Goal: Task Accomplishment & Management: Manage account settings

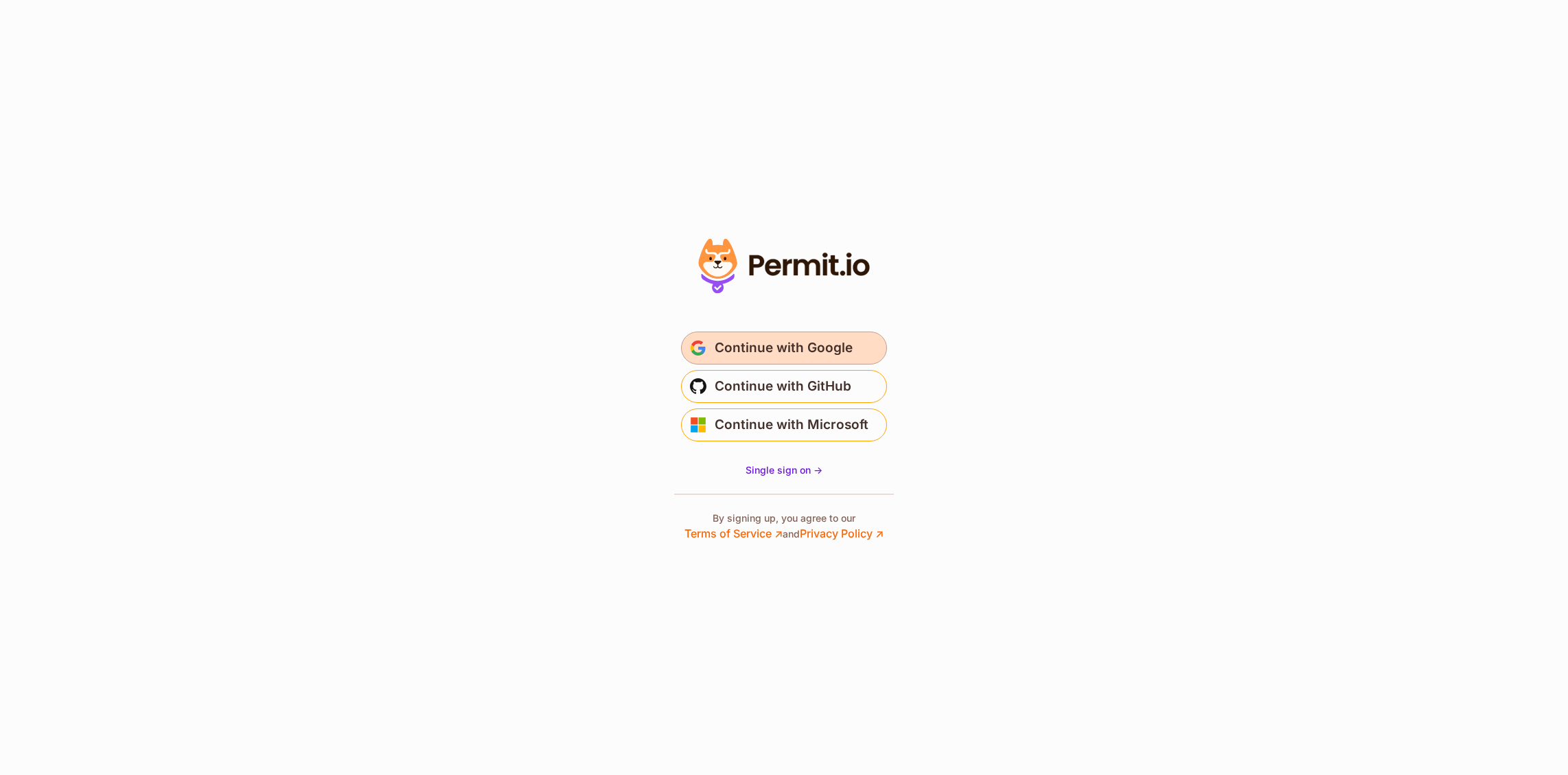
click at [798, 354] on span "Continue with Google" at bounding box center [783, 348] width 138 height 22
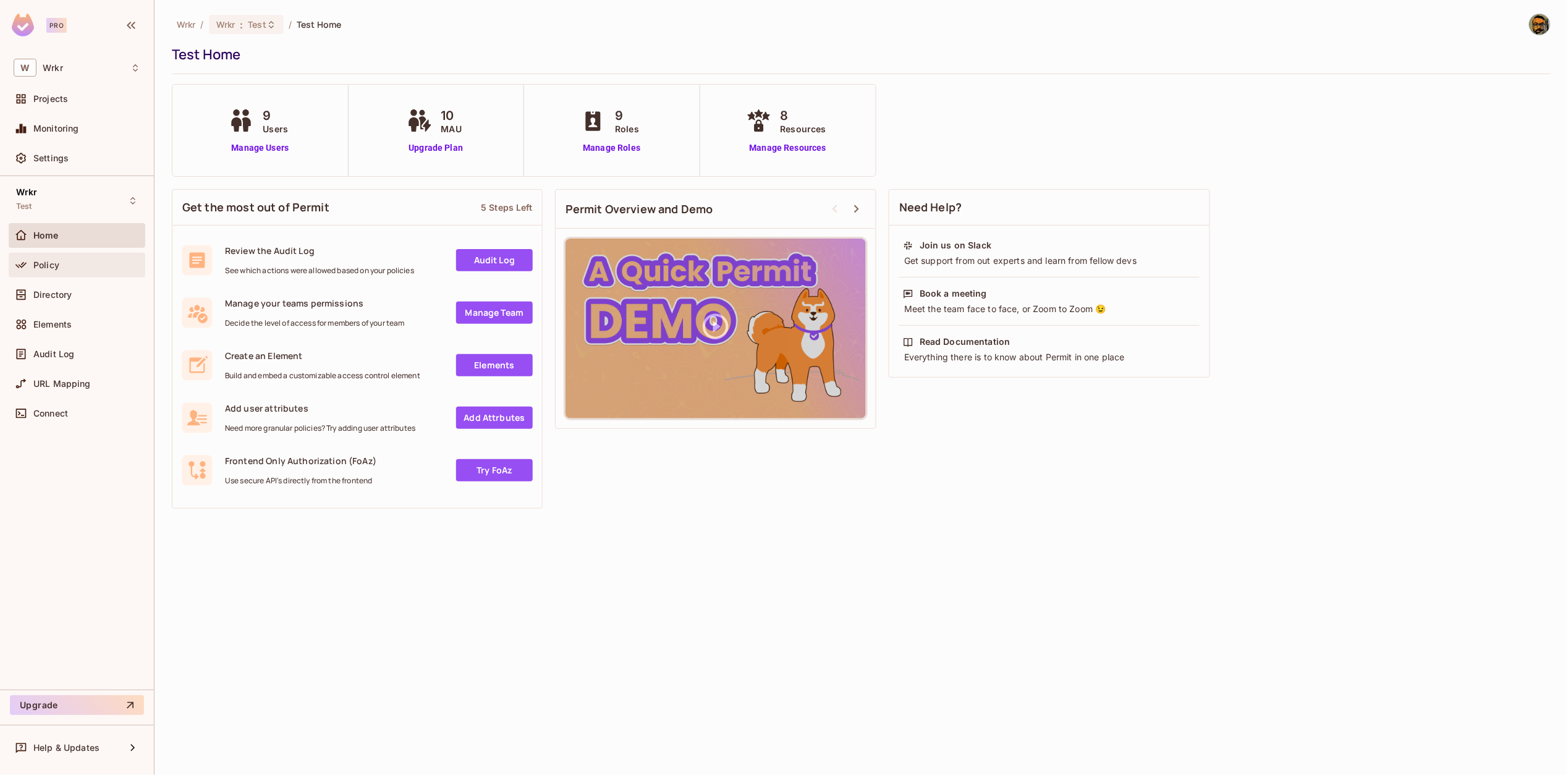
click at [84, 258] on div "Policy" at bounding box center [77, 265] width 126 height 15
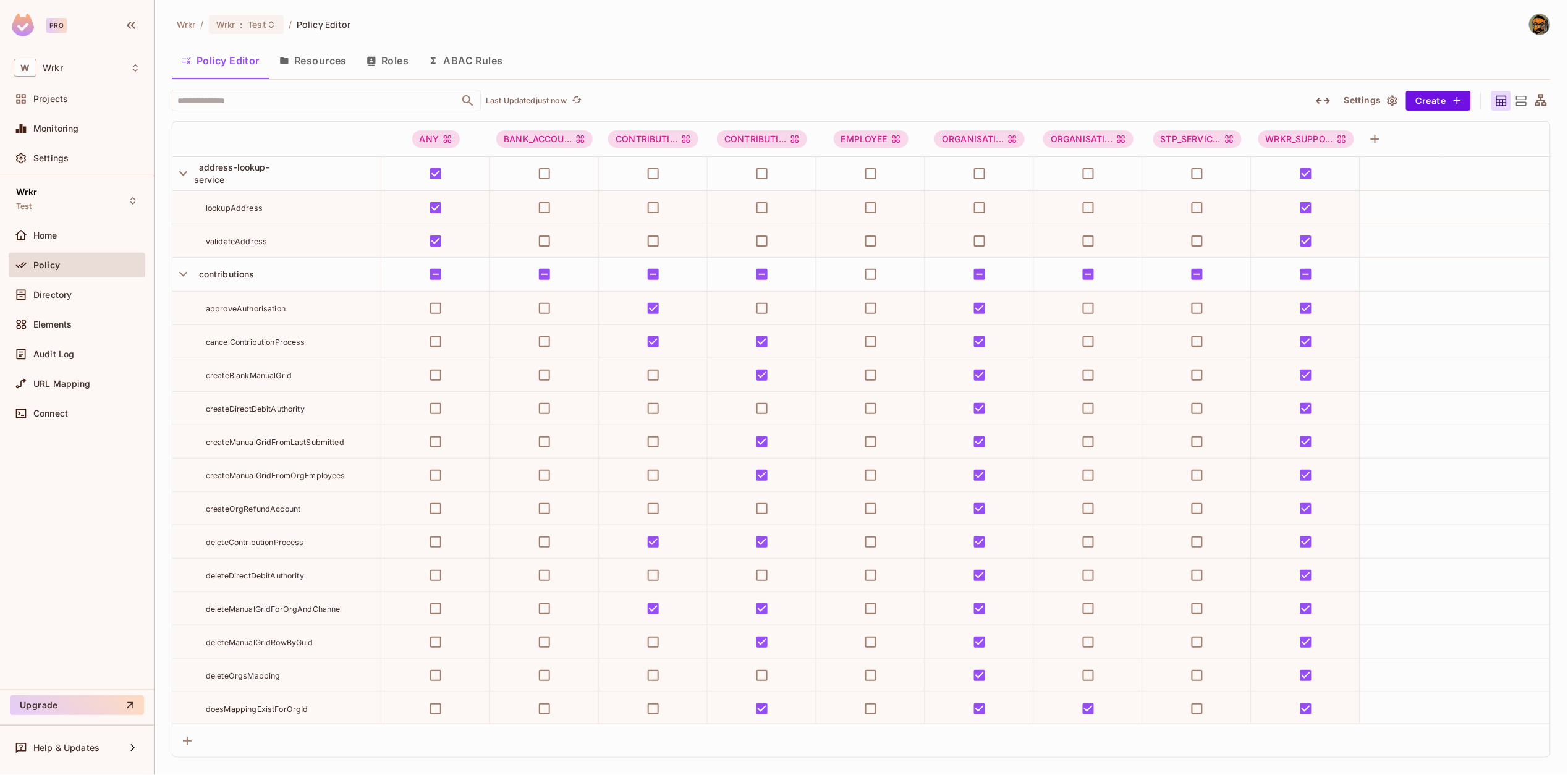
click at [859, 47] on div "Policy Editor Resources Roles ABAC Rules" at bounding box center [862, 60] width 1379 height 31
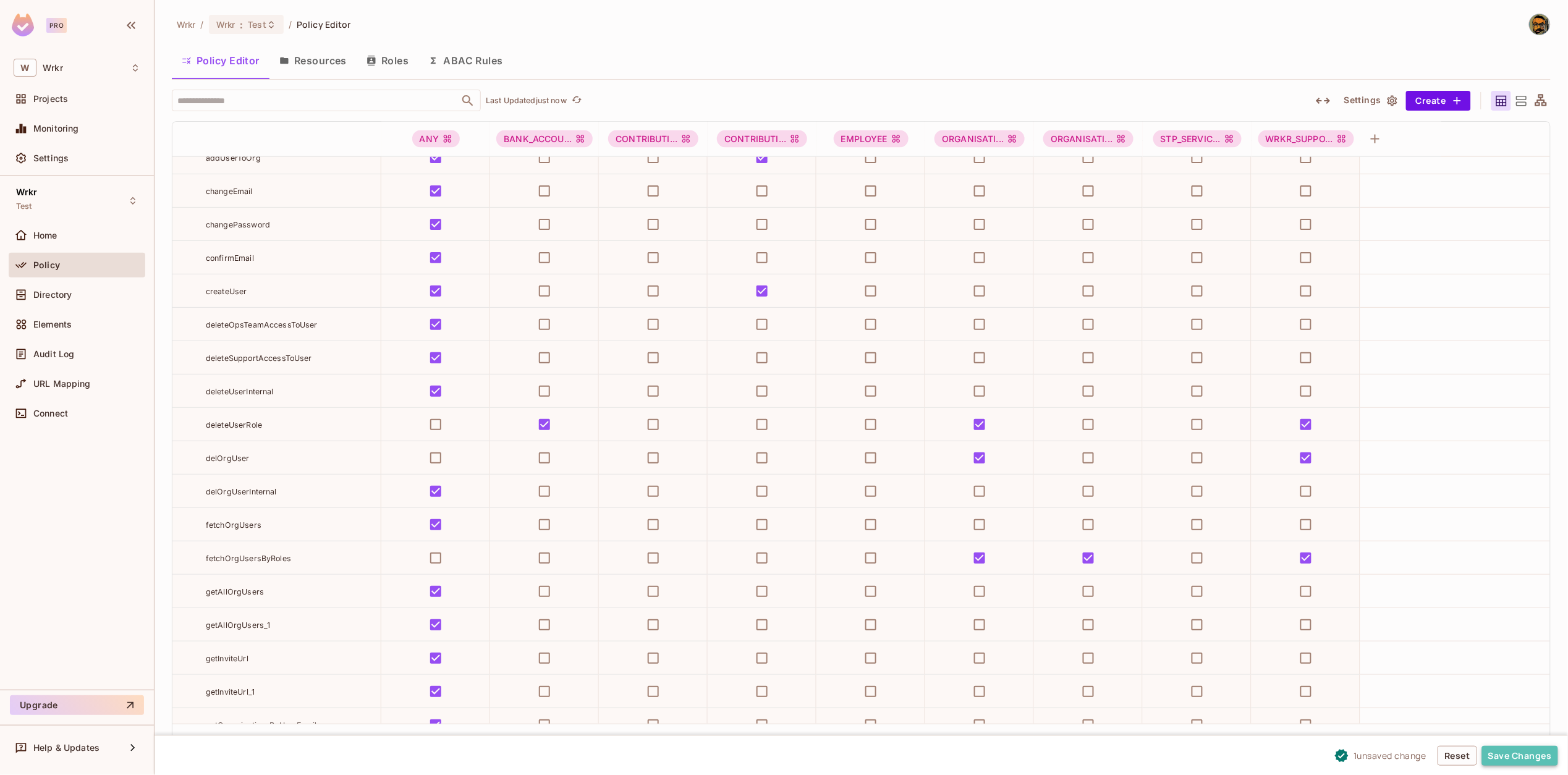
click at [1513, 755] on button "Save Changes" at bounding box center [1520, 755] width 76 height 20
click at [239, 25] on div "Wrkr : Test" at bounding box center [239, 24] width 45 height 12
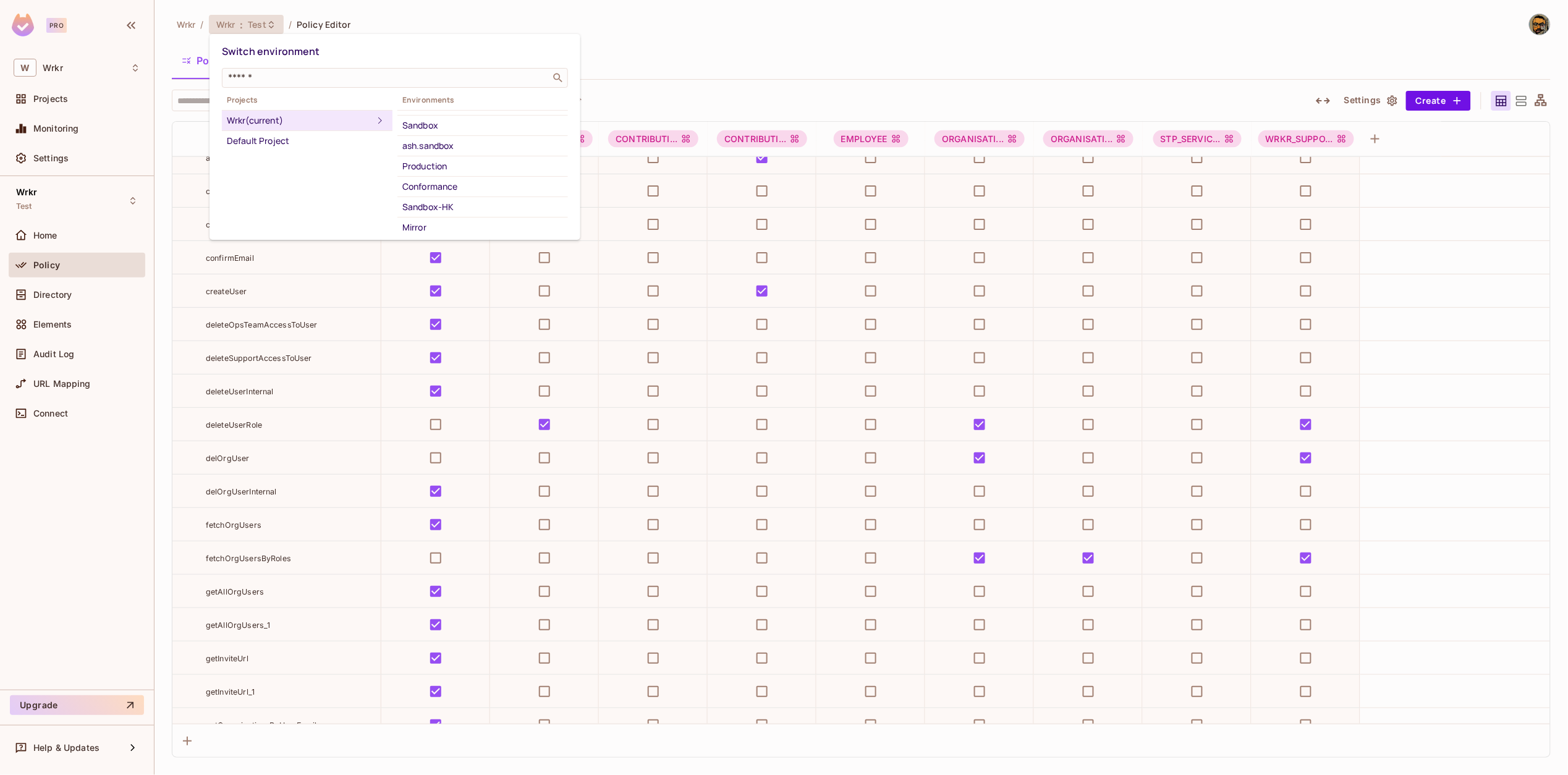
scroll to position [131, 0]
click at [464, 114] on div "Sandbox" at bounding box center [482, 111] width 161 height 15
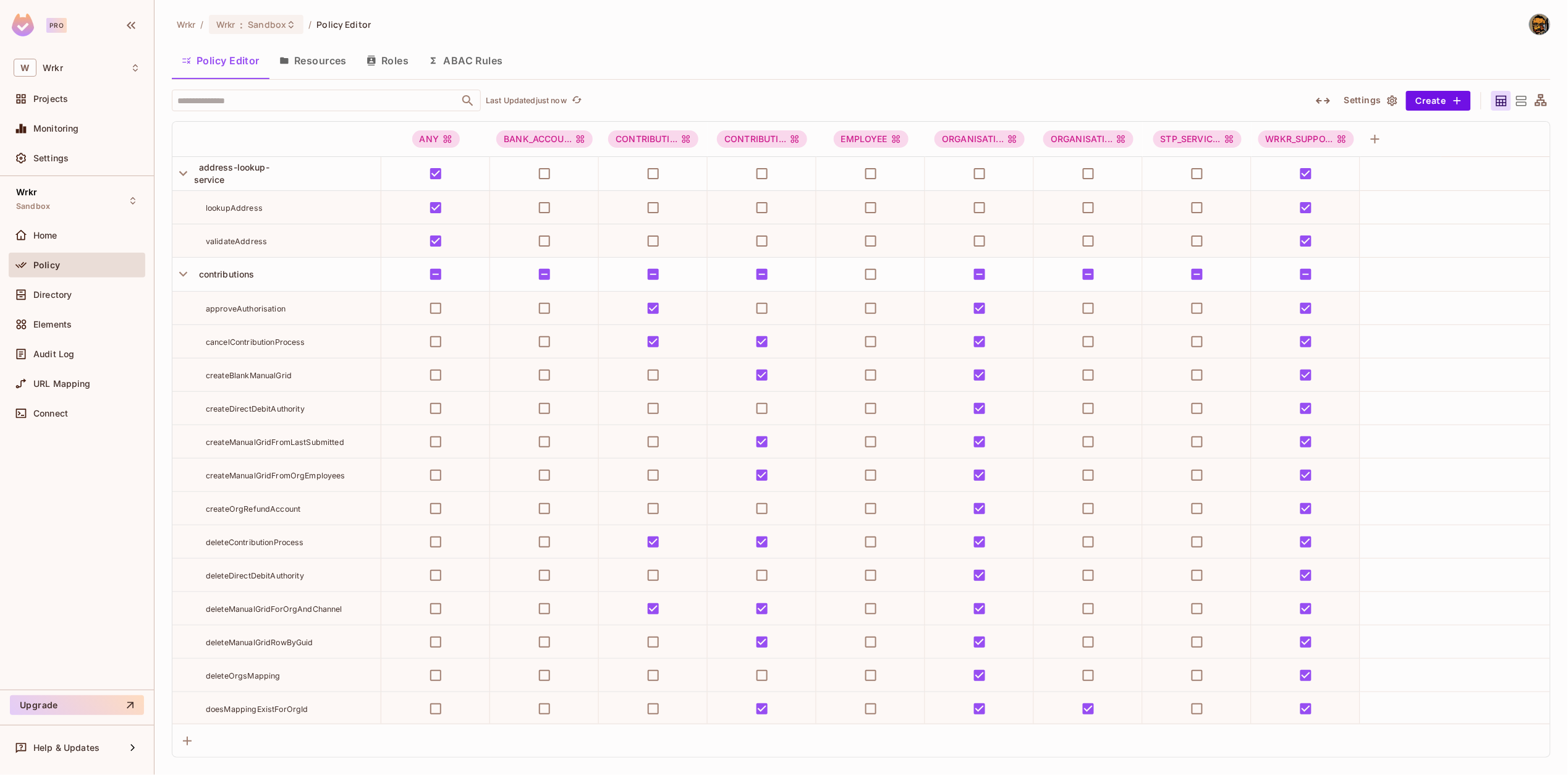
scroll to position [11031, 0]
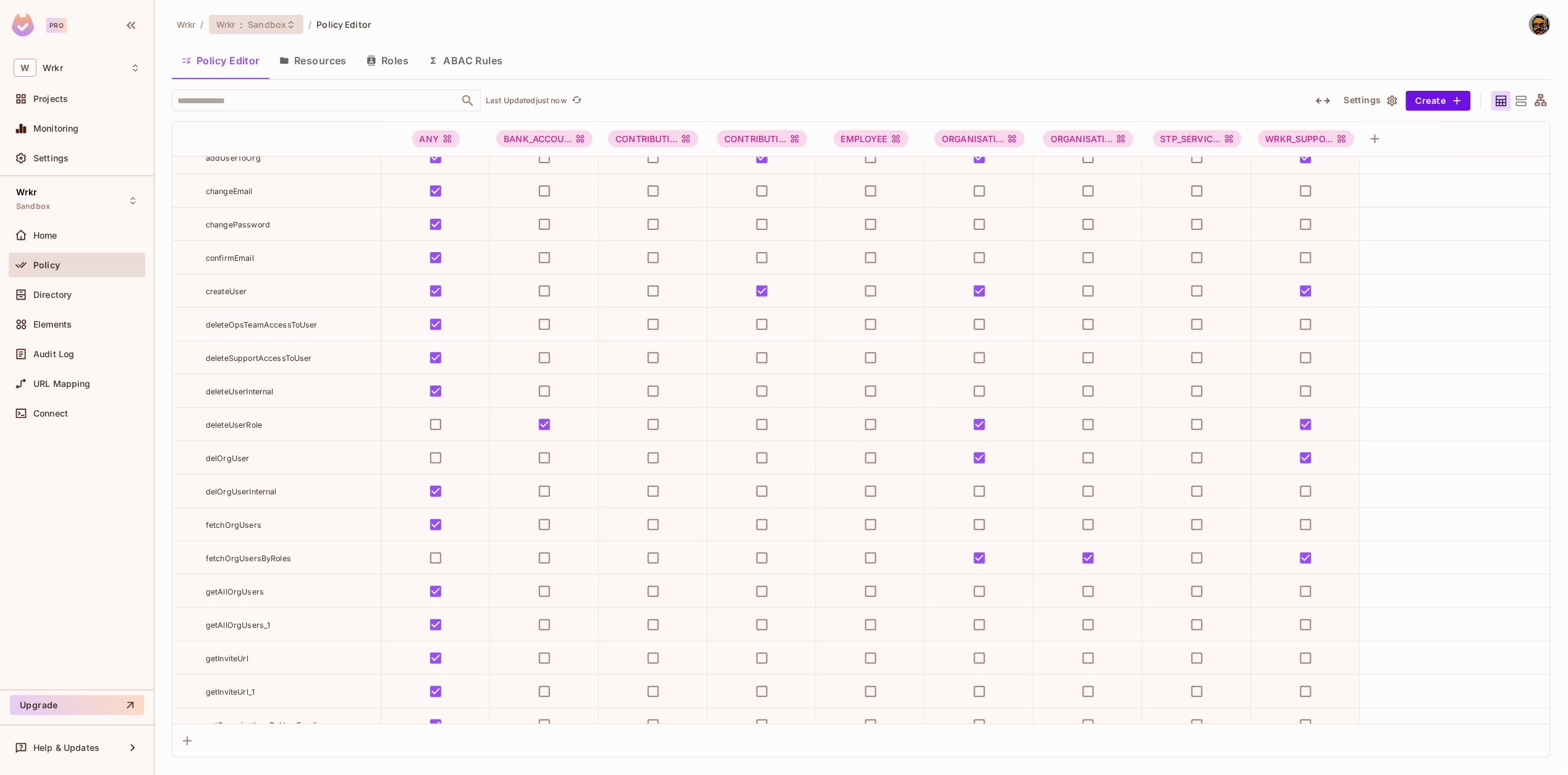
click at [294, 27] on icon at bounding box center [291, 25] width 10 height 10
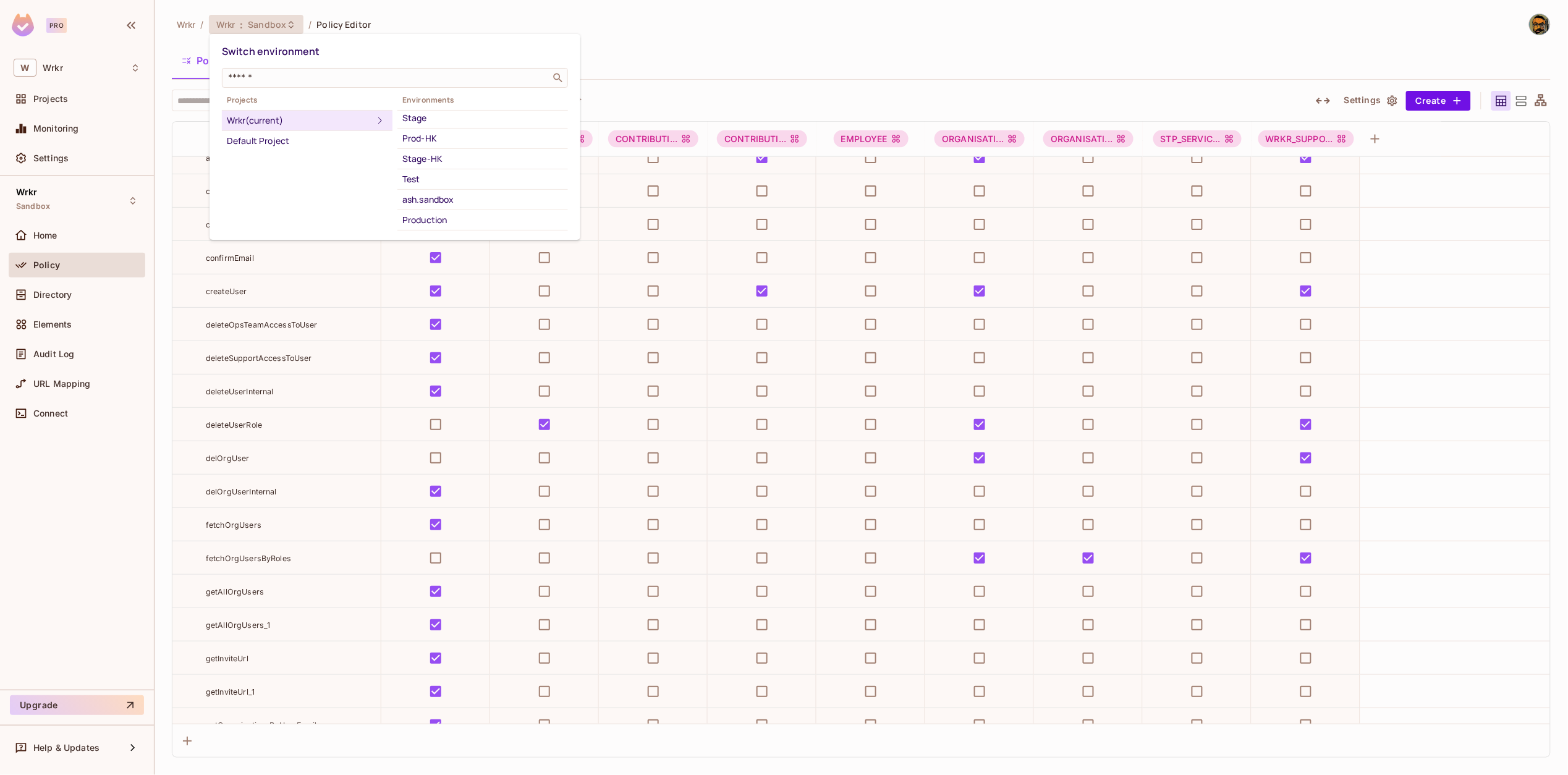
scroll to position [72, 0]
click at [445, 168] on div "Test" at bounding box center [482, 170] width 161 height 15
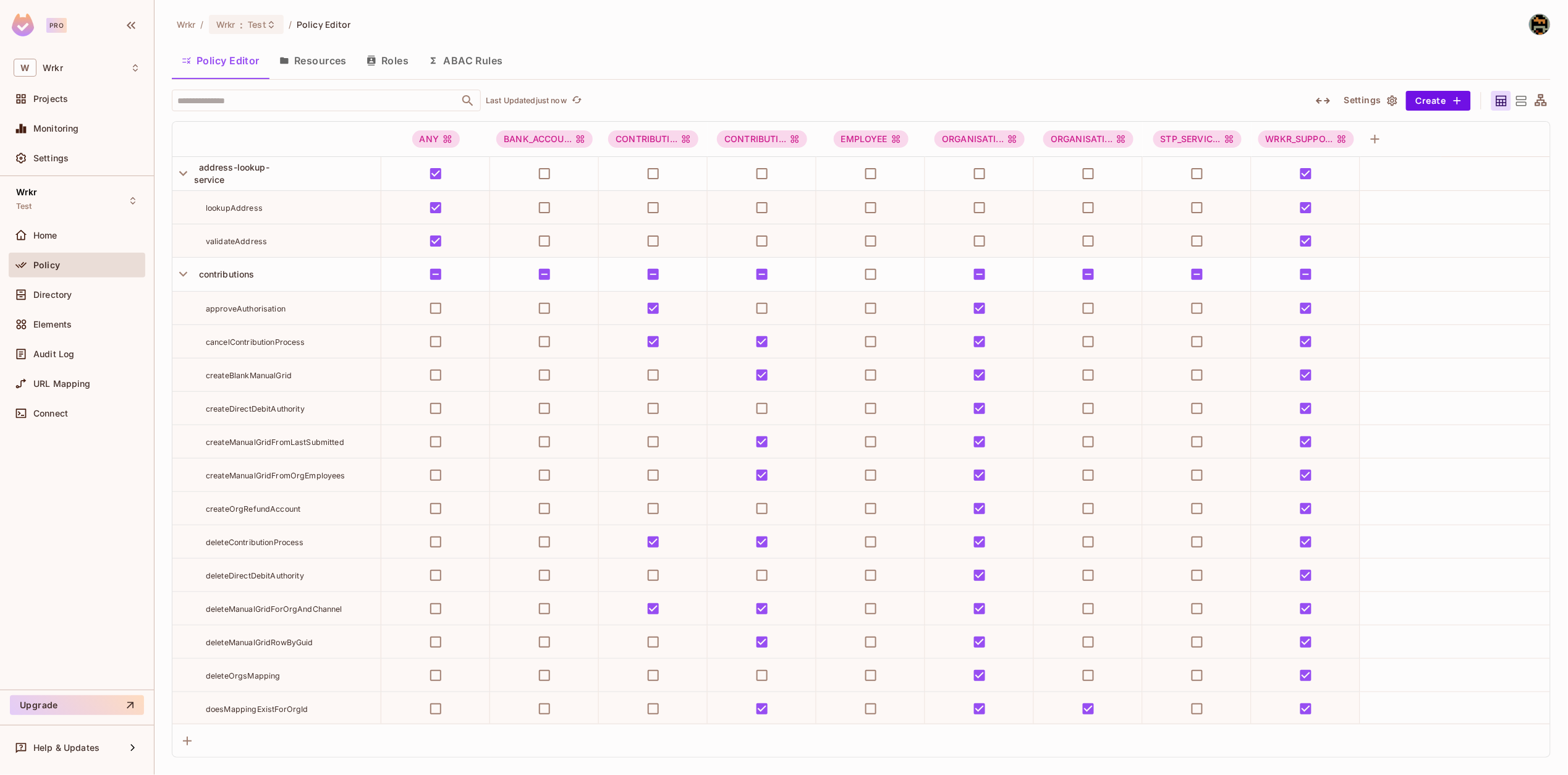
scroll to position [11031, 0]
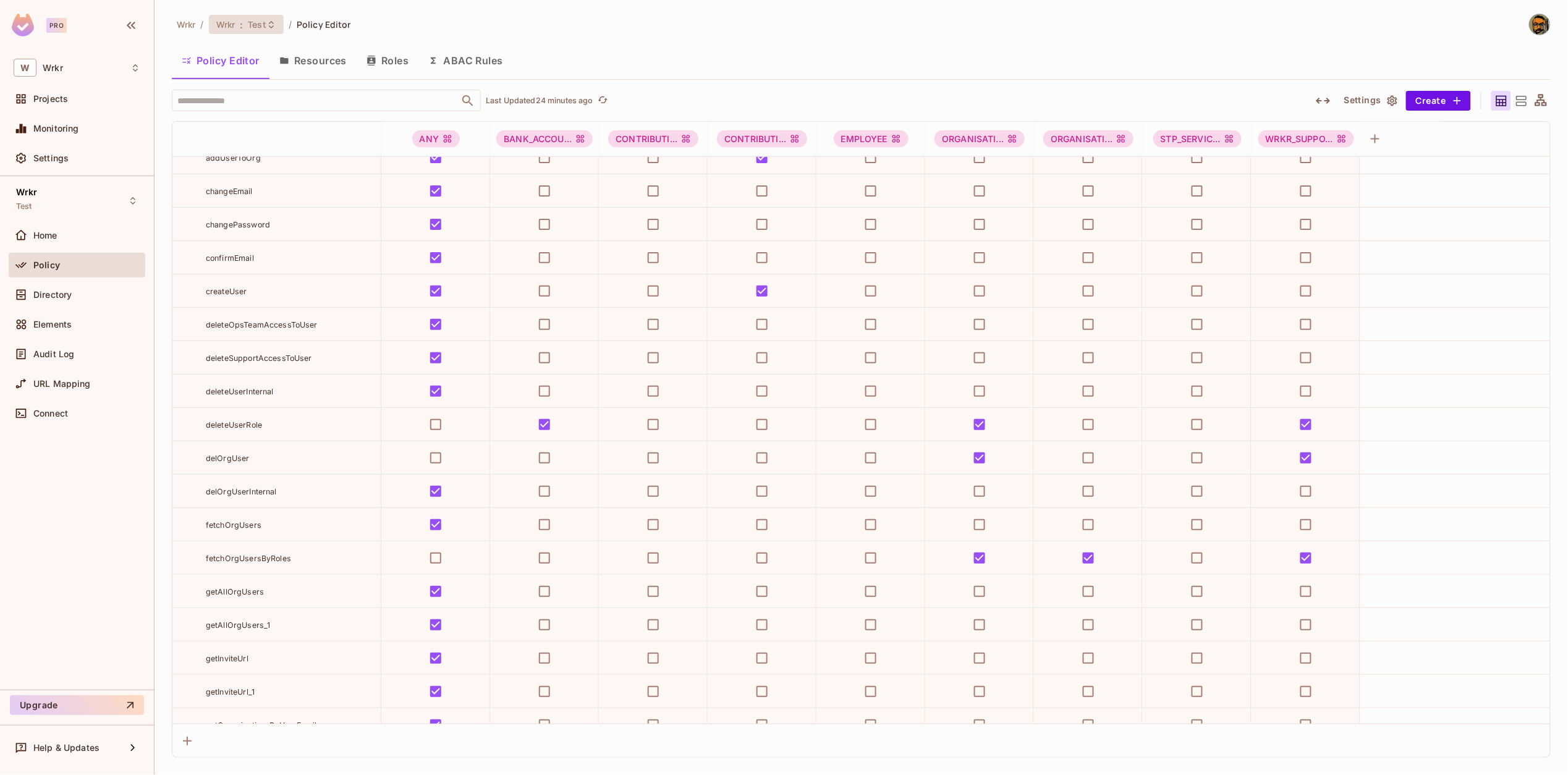
click at [251, 28] on span "Test" at bounding box center [257, 24] width 18 height 12
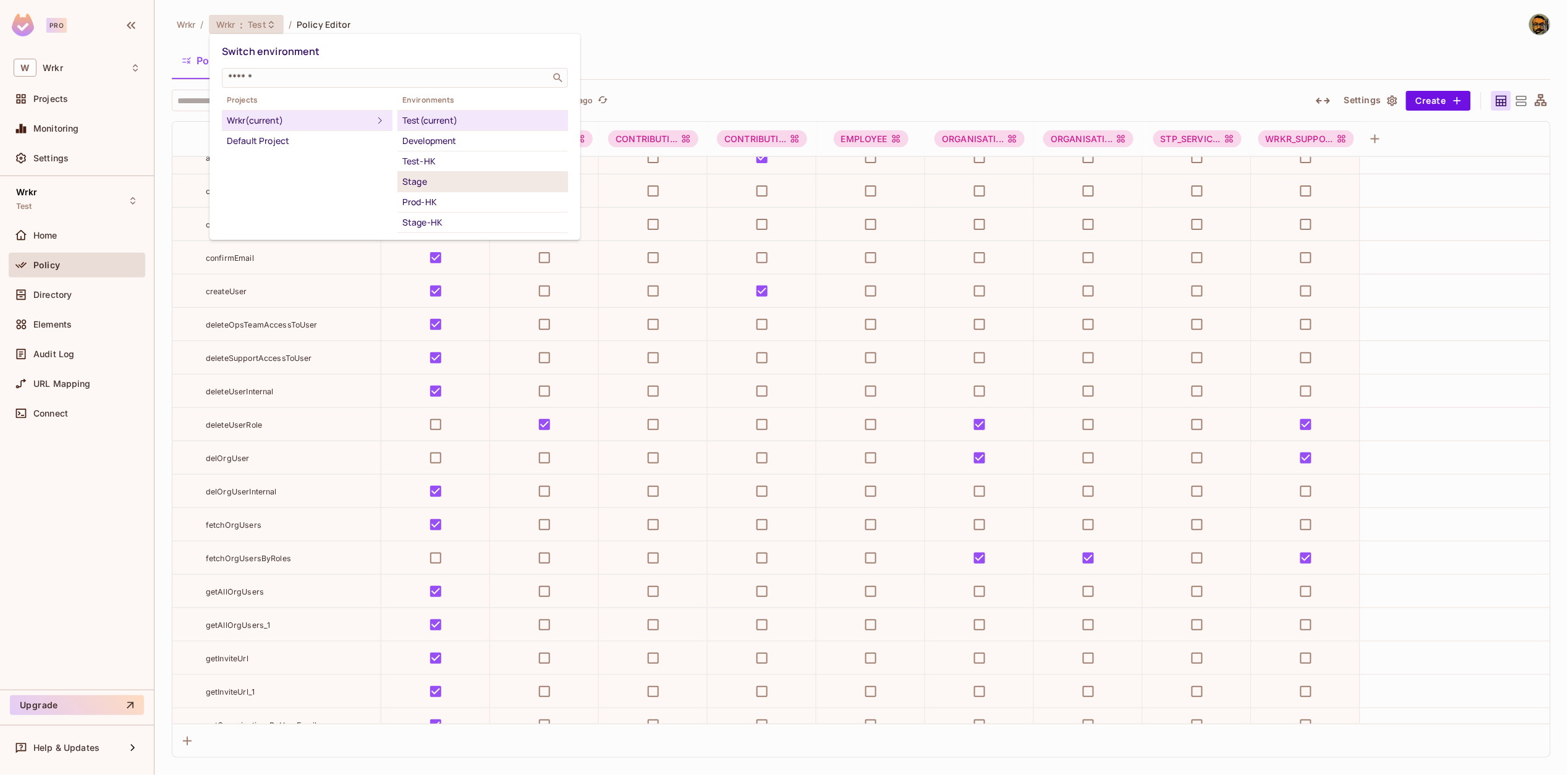
click at [440, 175] on div "Stage" at bounding box center [482, 181] width 161 height 15
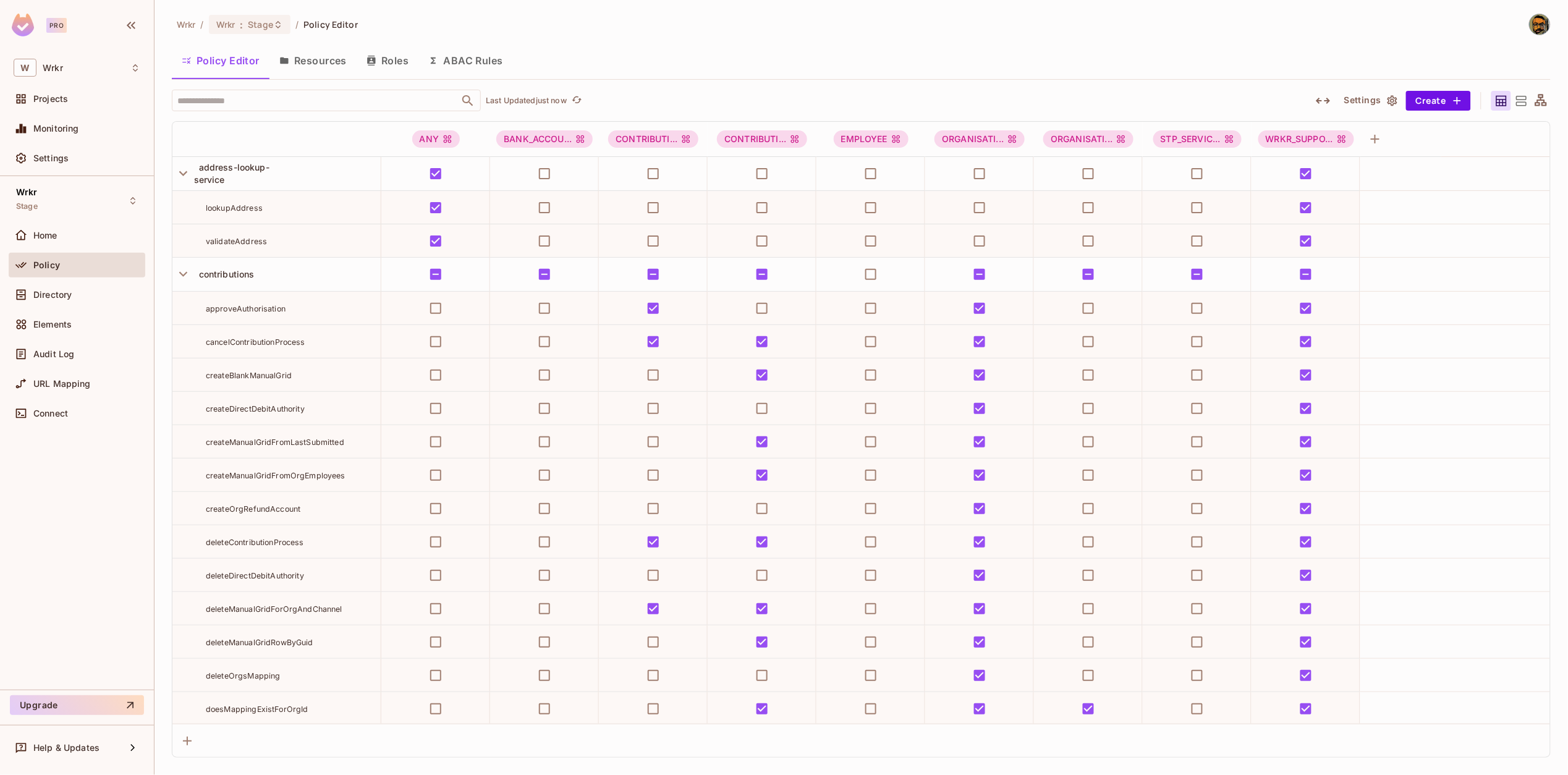
click at [1423, 41] on div "Wrkr / Wrkr : Stage / Policy Editor Policy Editor Resources Roles ABAC Rules ​ …" at bounding box center [862, 385] width 1379 height 744
